Goal: Transaction & Acquisition: Purchase product/service

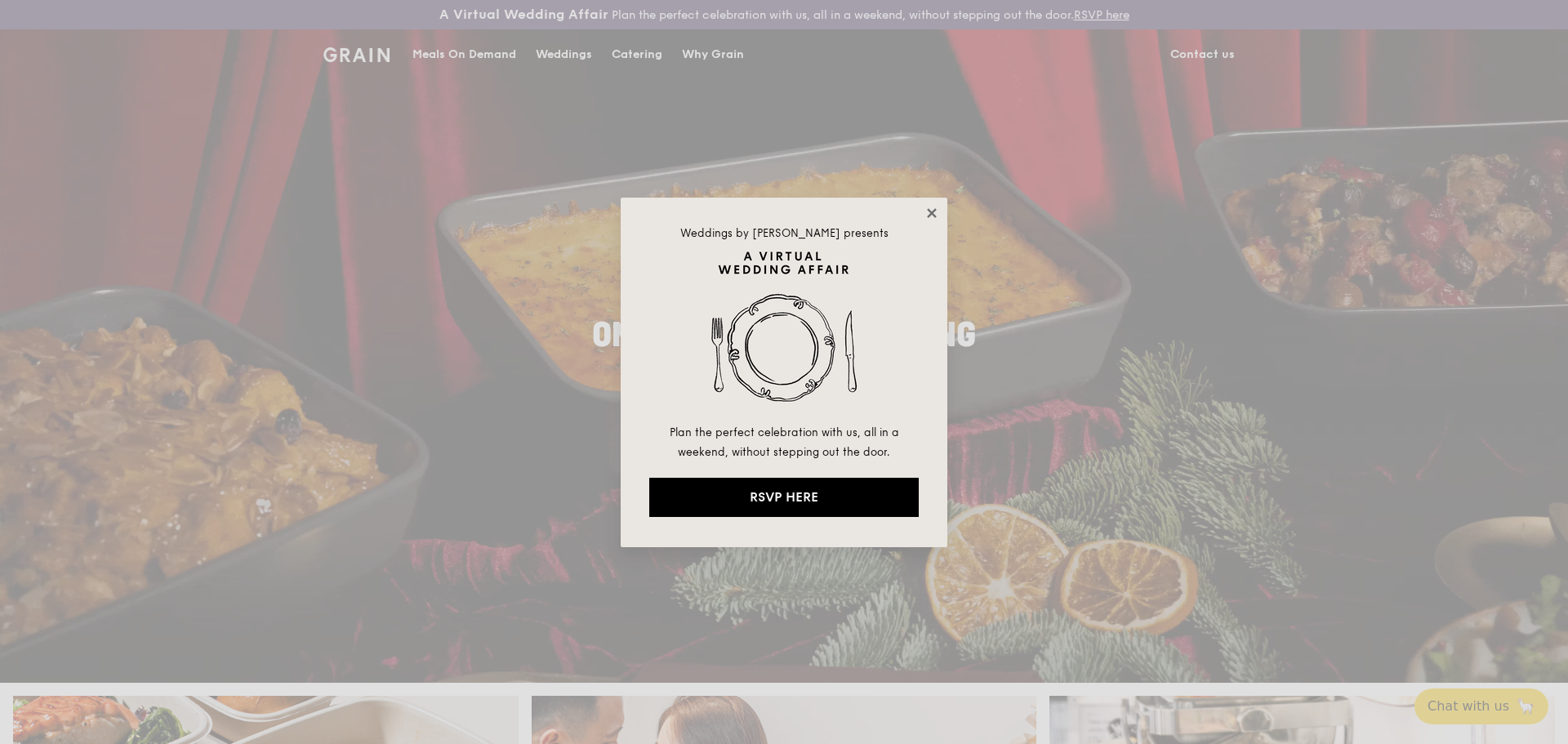
click at [926, 218] on div "Weddings by Grain presents Plan the perfect celebration with us, all in a weeke…" at bounding box center [784, 372] width 327 height 350
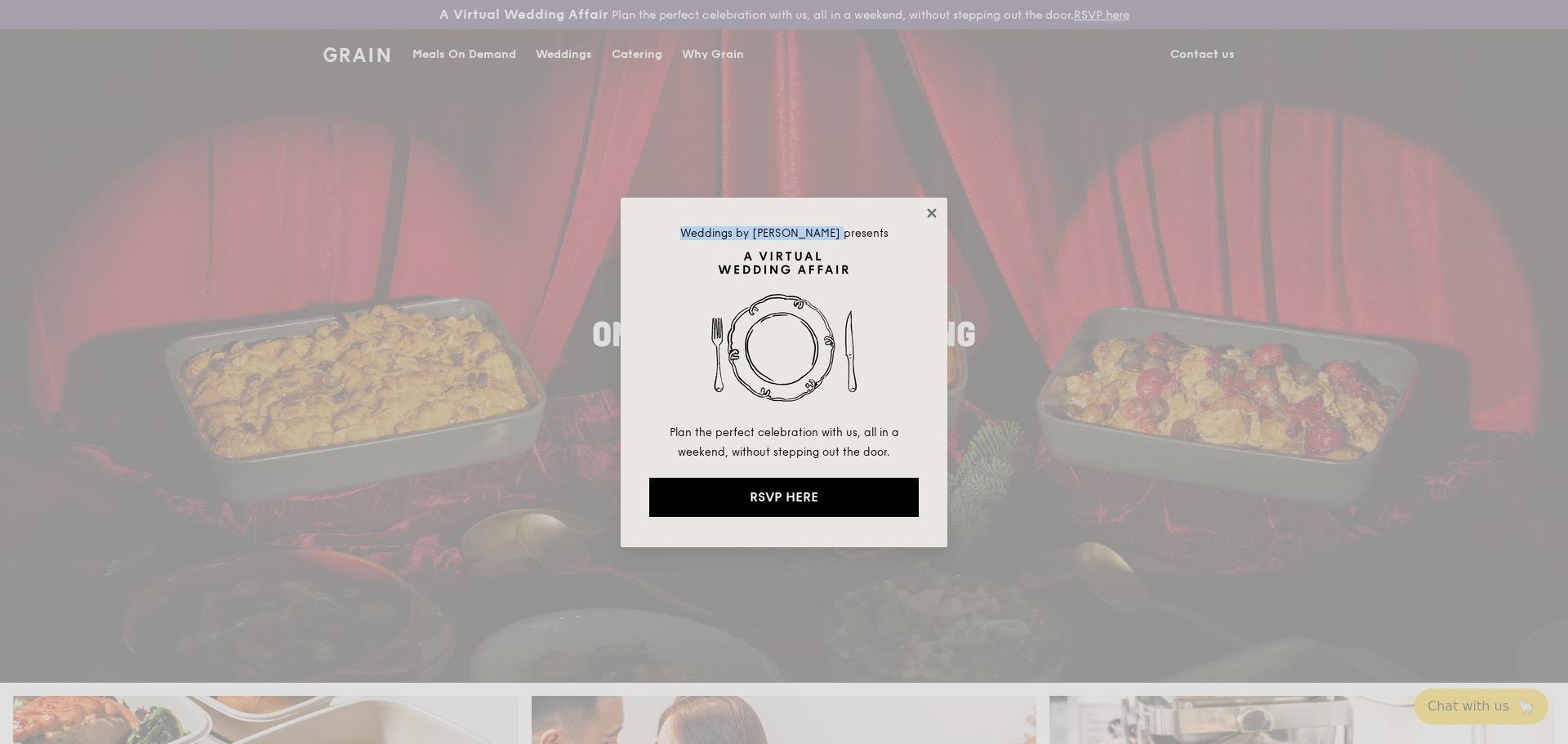
click at [935, 218] on icon at bounding box center [931, 212] width 9 height 9
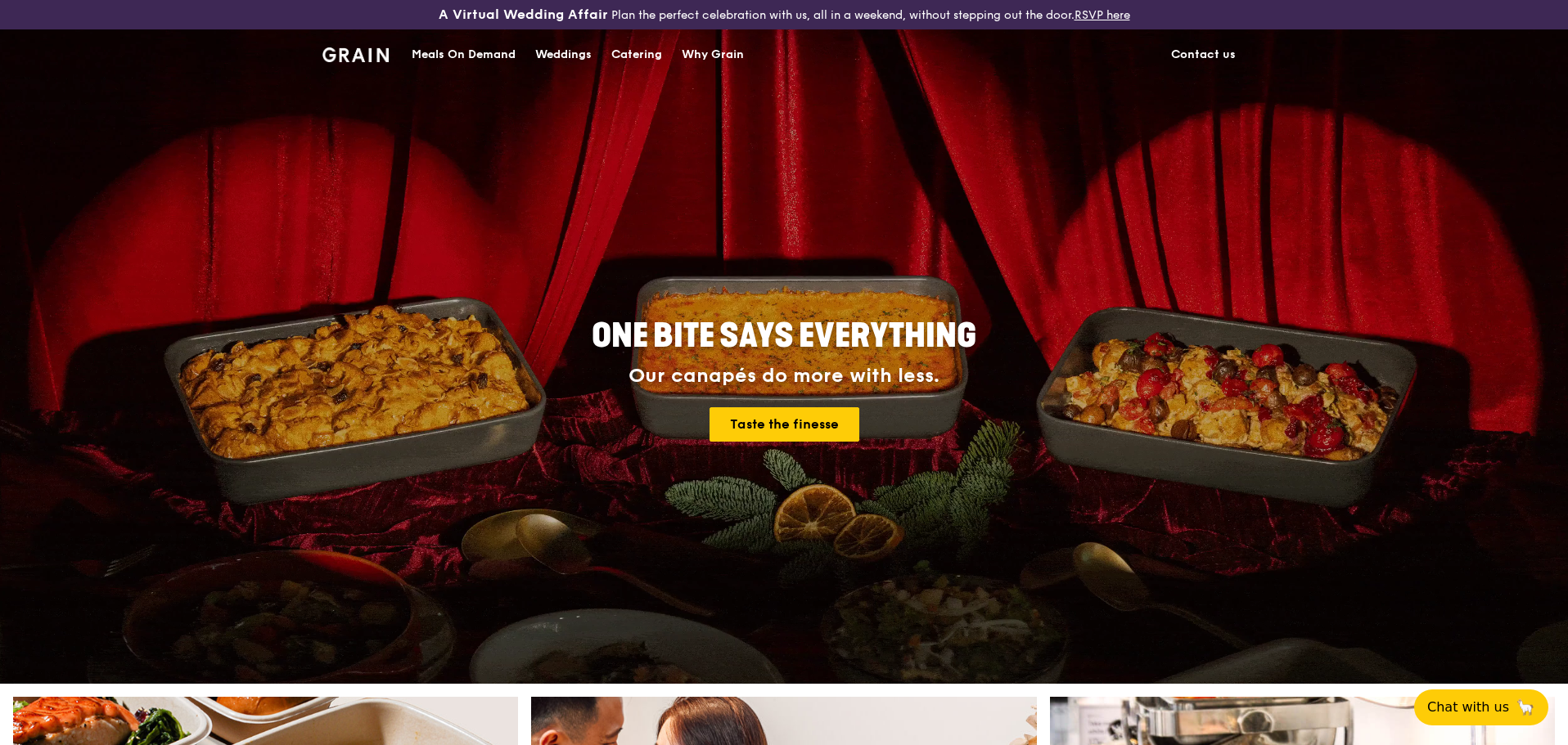
click at [480, 62] on div "Meals On Demand" at bounding box center [464, 55] width 104 height 49
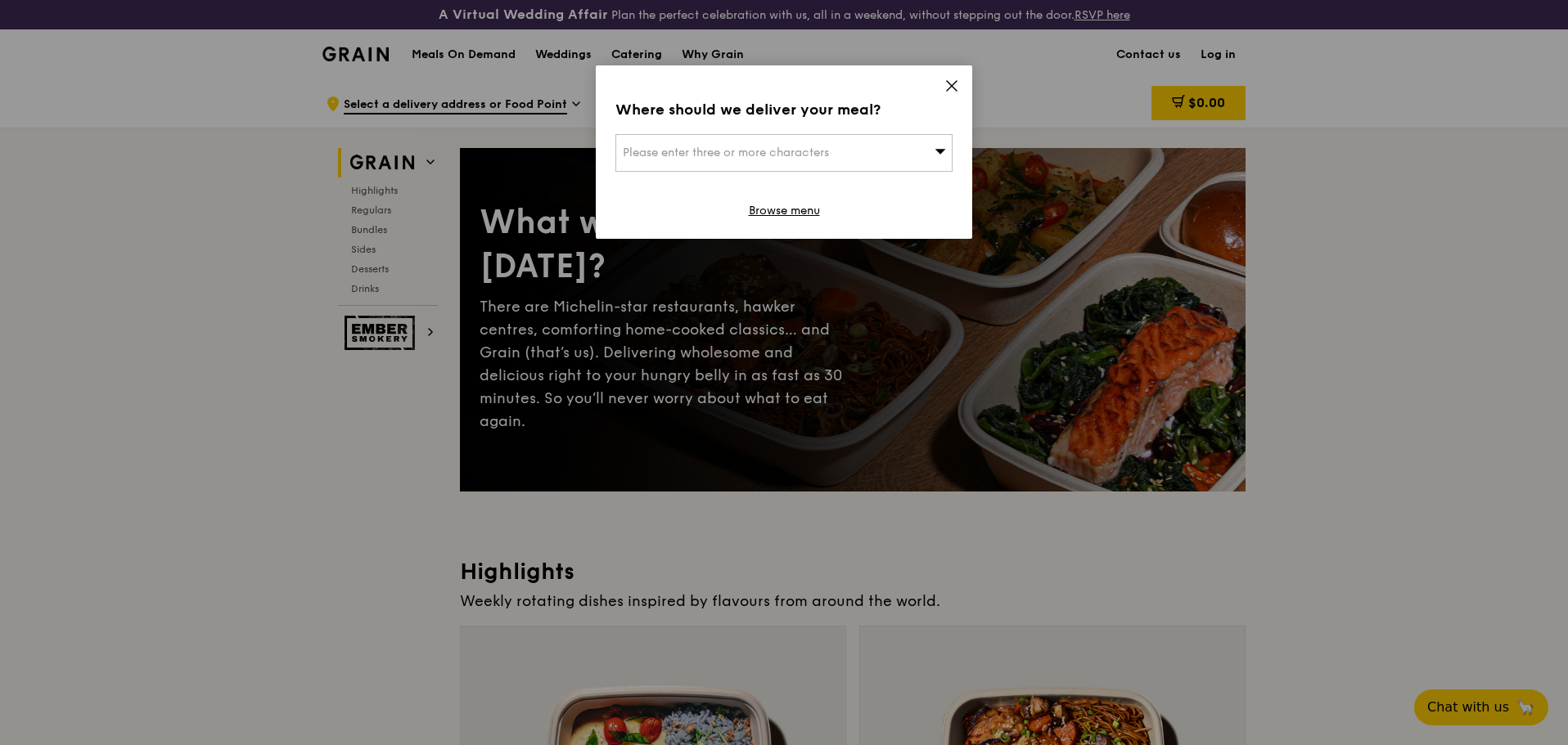
click at [964, 81] on div "Where should we deliver your meal? Please enter three or more characters Browse…" at bounding box center [784, 152] width 377 height 173
click at [945, 84] on icon at bounding box center [952, 85] width 15 height 15
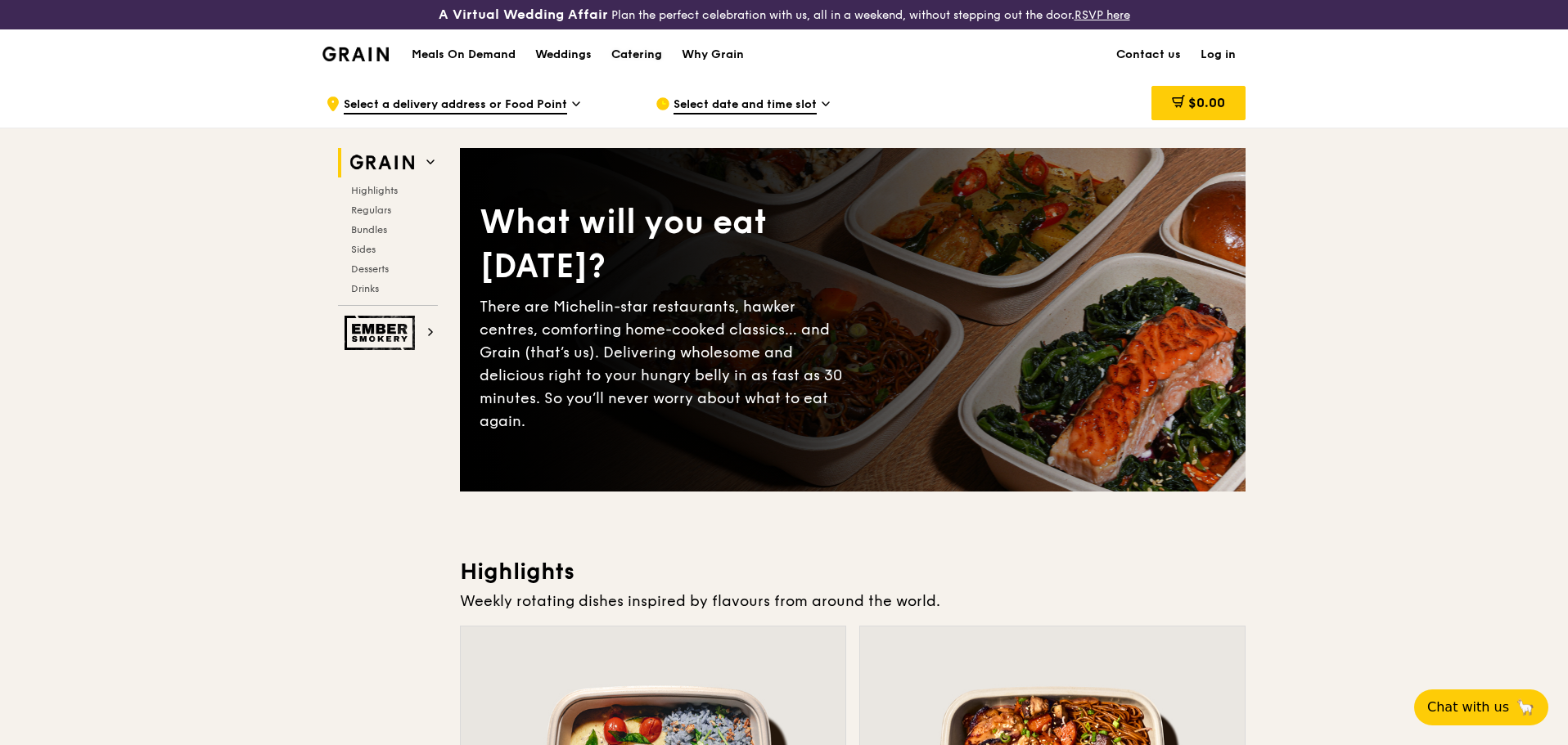
click at [641, 49] on div "Catering" at bounding box center [637, 55] width 51 height 49
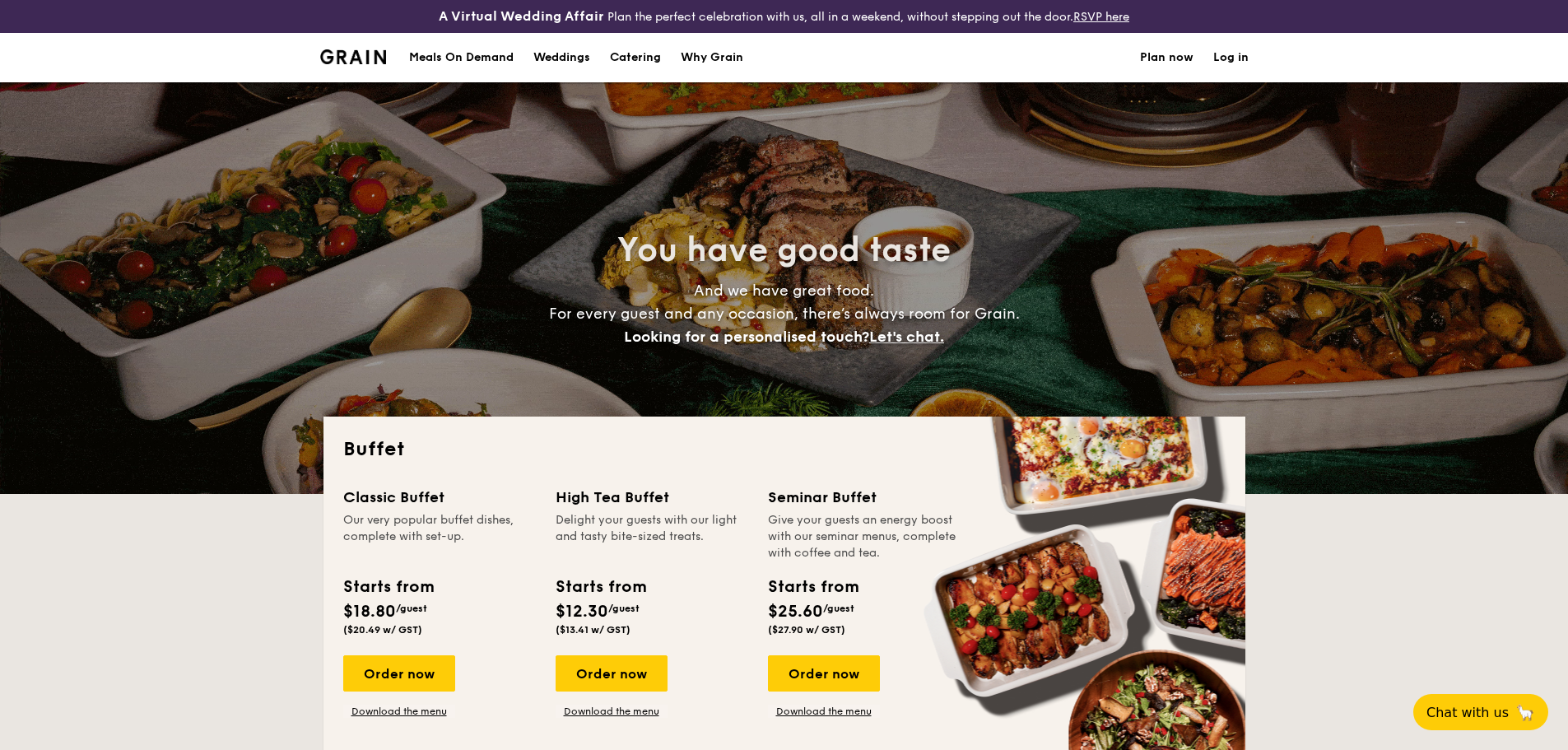
select select
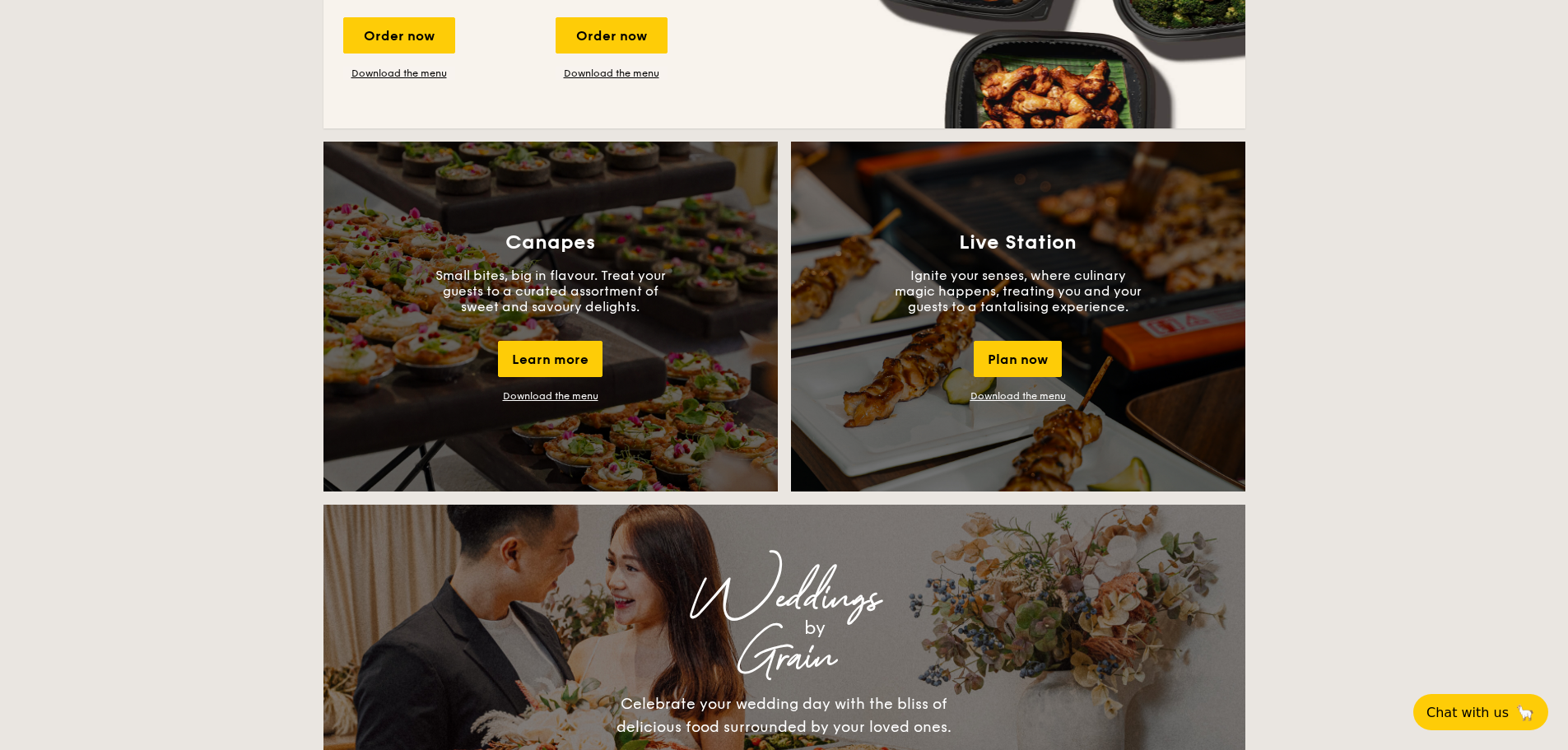
scroll to position [1373, 0]
